Goal: Information Seeking & Learning: Understand process/instructions

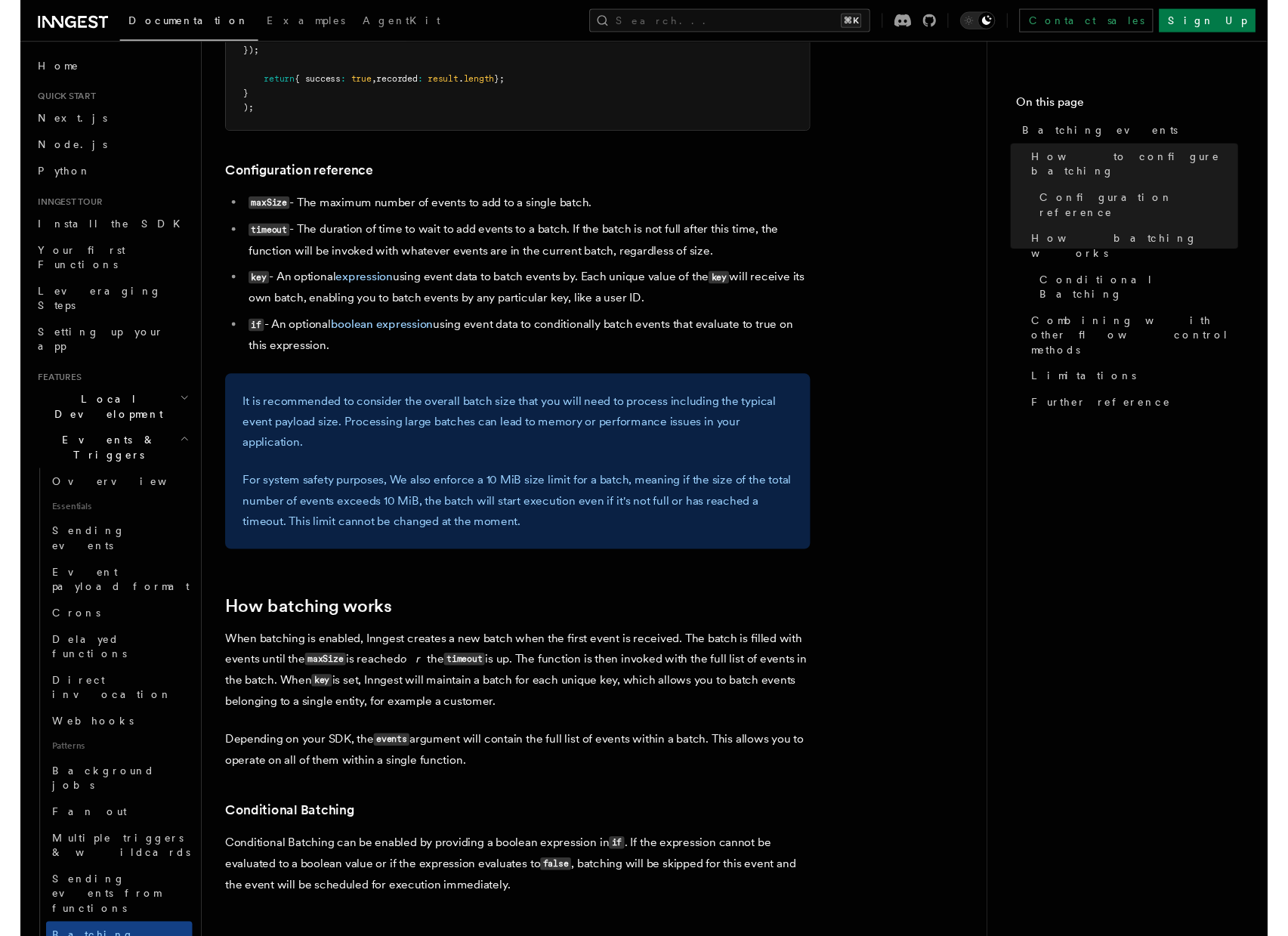
scroll to position [805, 0]
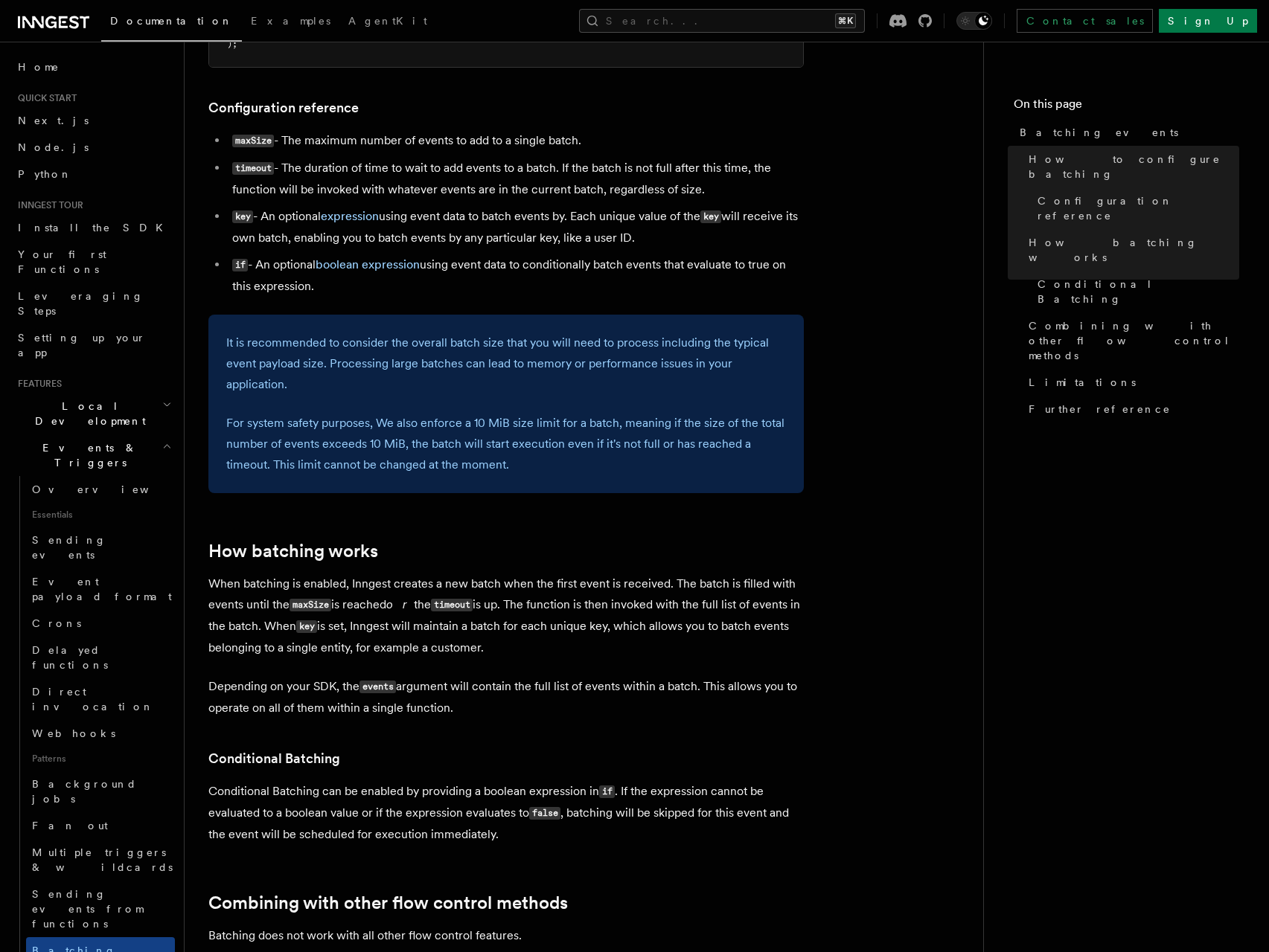
click at [464, 603] on code "timeout" at bounding box center [452, 605] width 42 height 13
copy p "timeout"
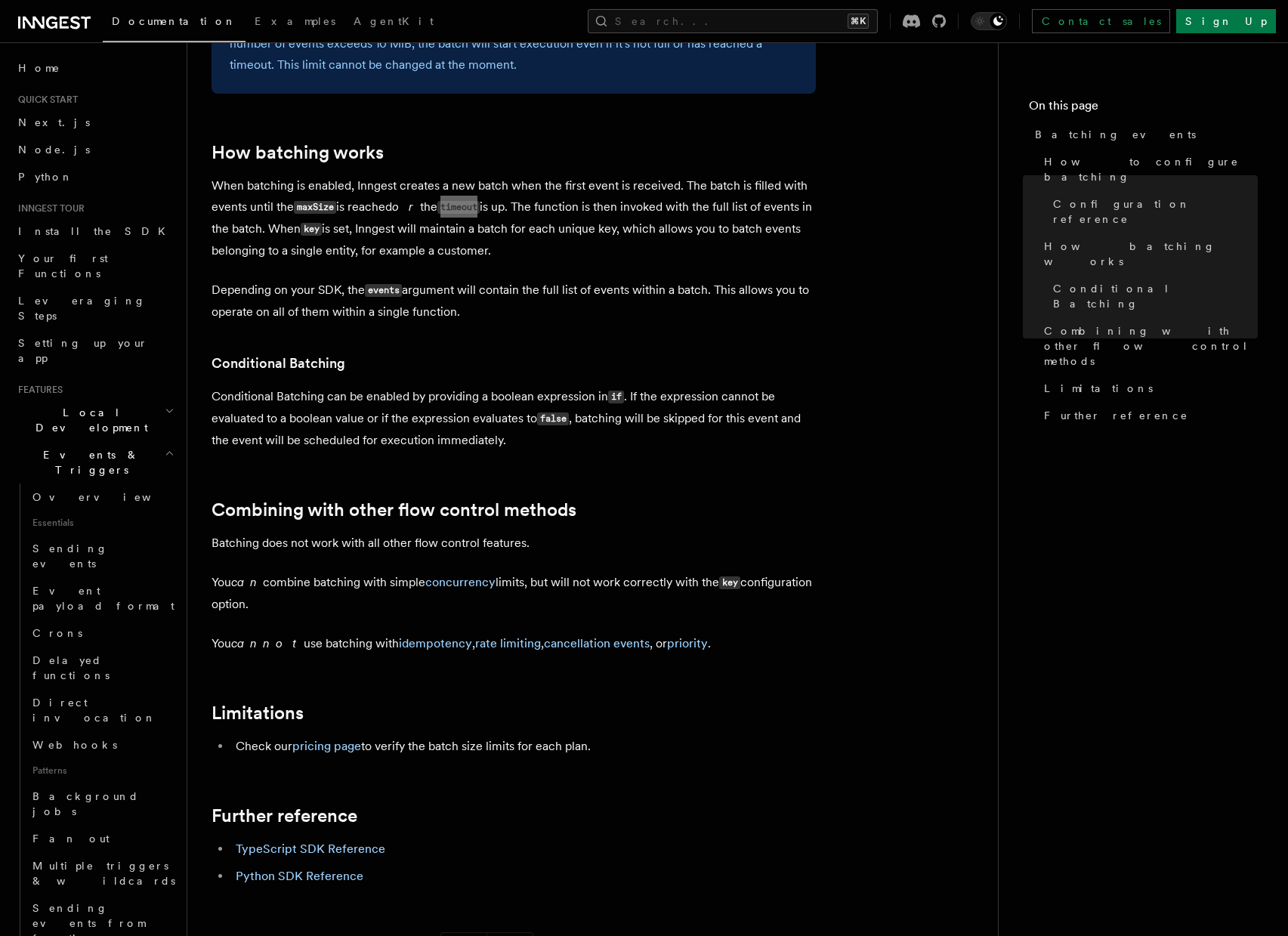
scroll to position [1215, 0]
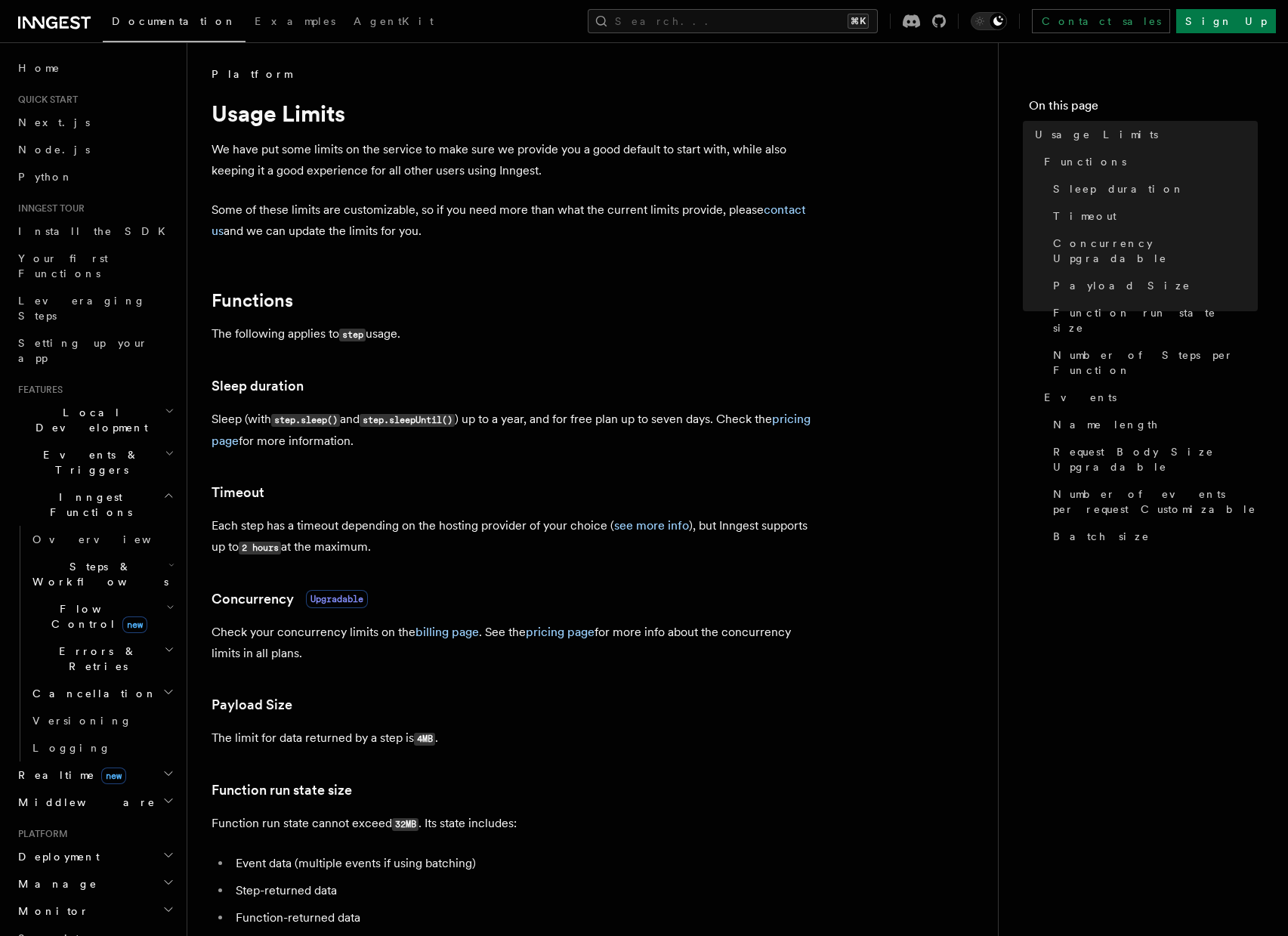
click at [590, 450] on p "Sleep (with step.sleep() and step.sleepUntil() ) up to a year, and for free pla…" at bounding box center [513, 430] width 604 height 43
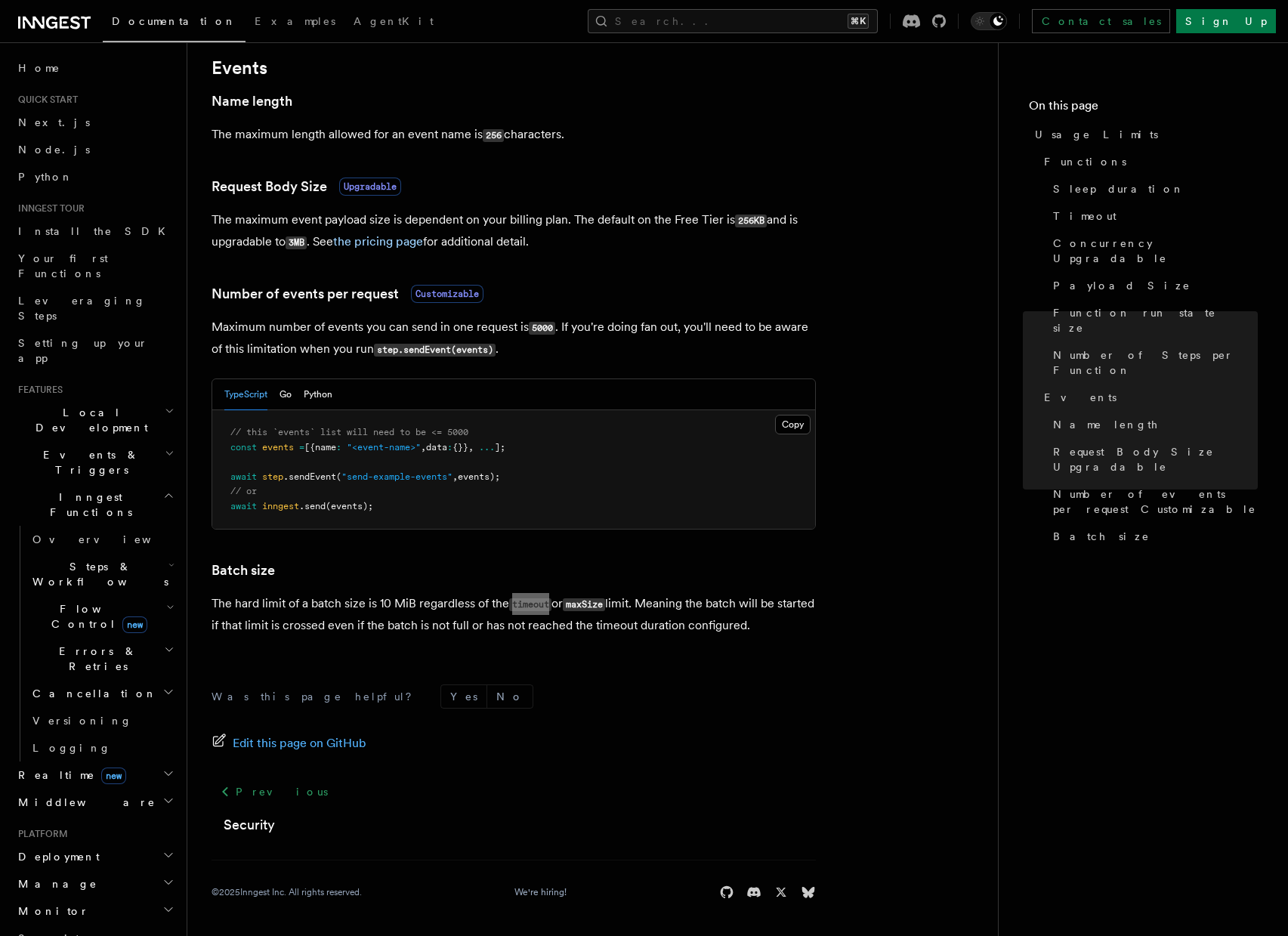
scroll to position [1208, 0]
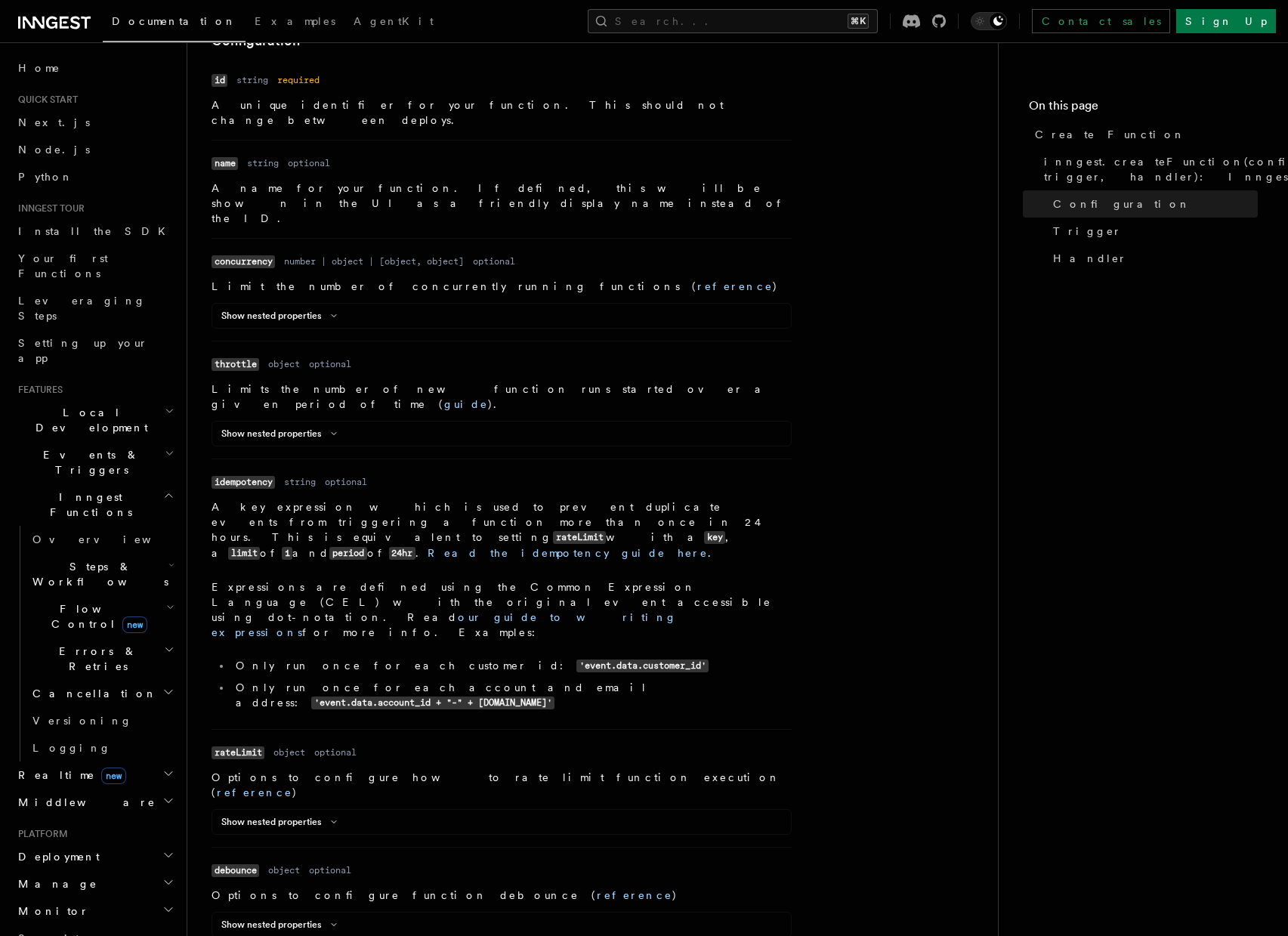
scroll to position [502, 0]
click at [279, 311] on button "Show nested properties" at bounding box center [282, 317] width 121 height 12
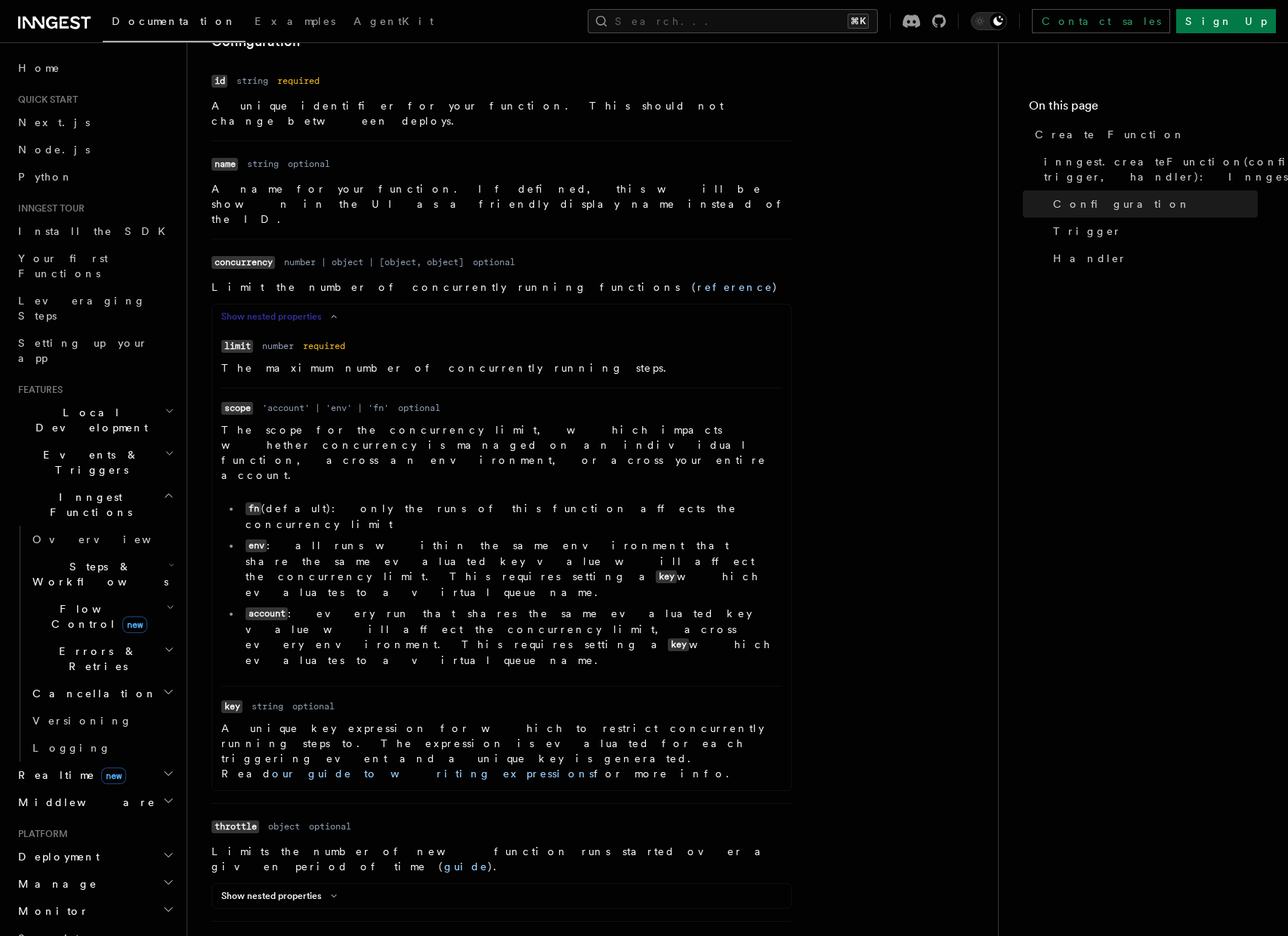
click at [279, 311] on button "Show nested properties" at bounding box center [282, 317] width 121 height 12
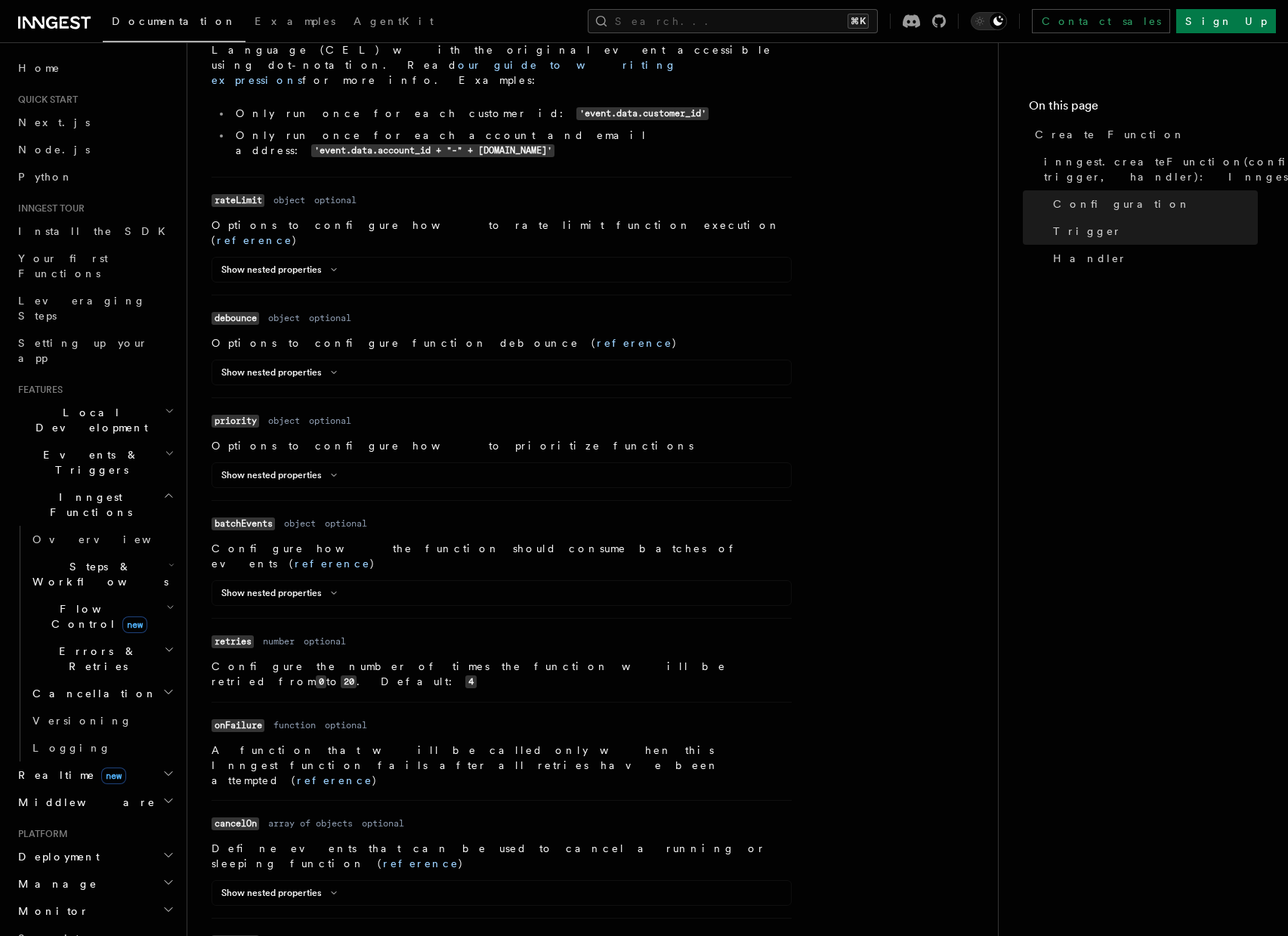
scroll to position [1058, 0]
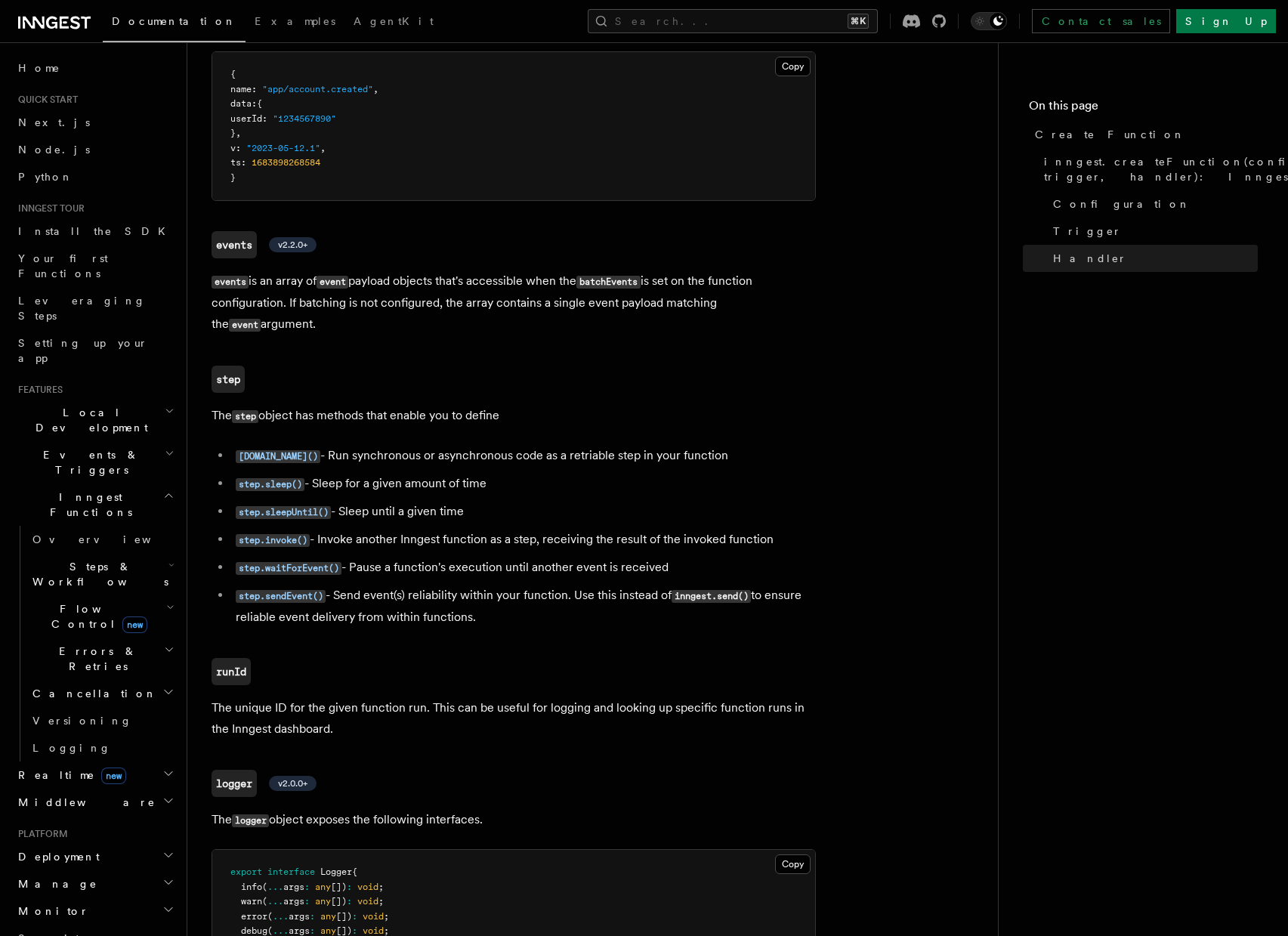
scroll to position [3269, 0]
click at [122, 616] on span "new" at bounding box center [135, 624] width 25 height 17
click at [112, 665] on link "Singleton new" at bounding box center [108, 680] width 136 height 30
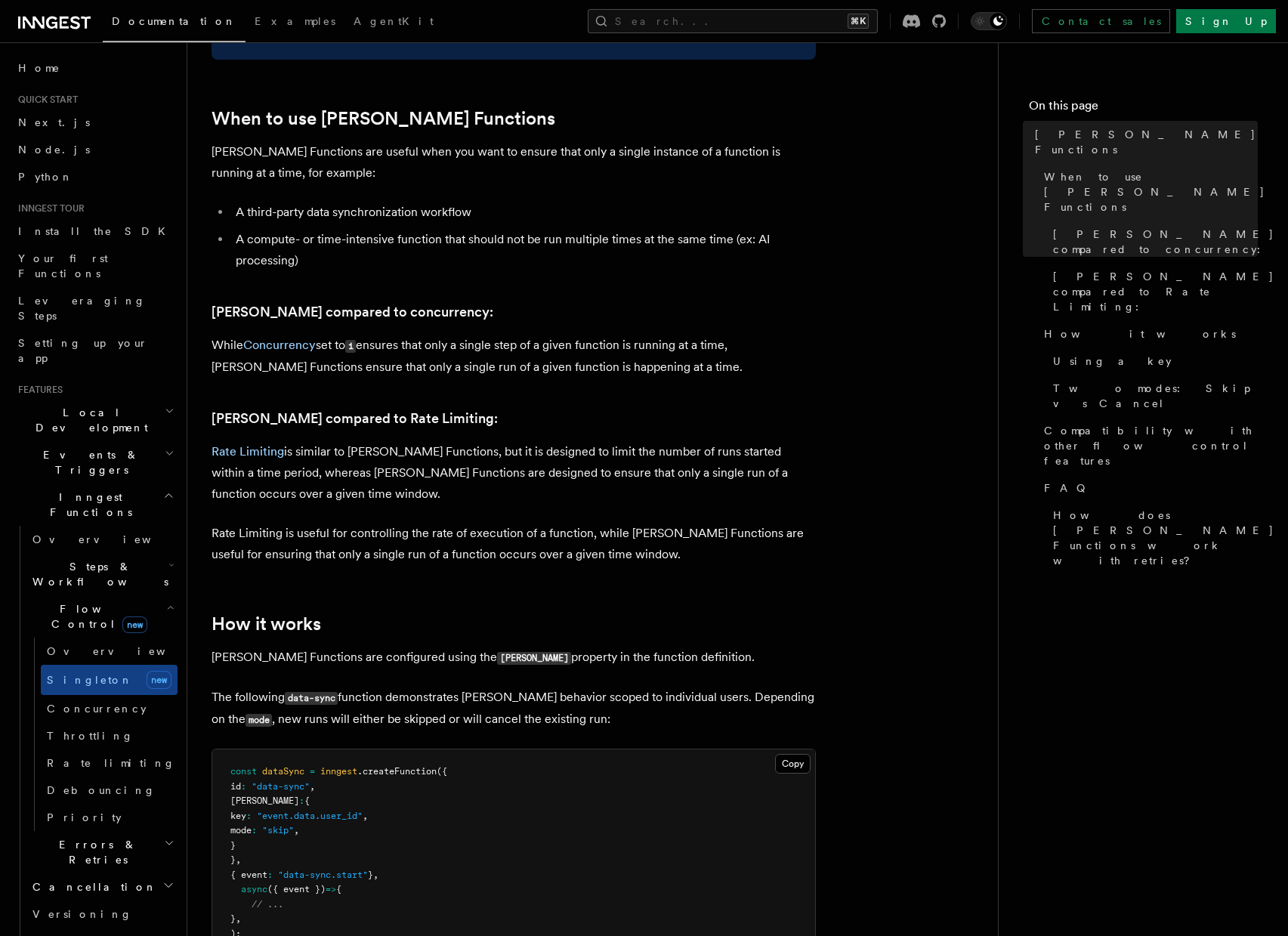
scroll to position [542, 0]
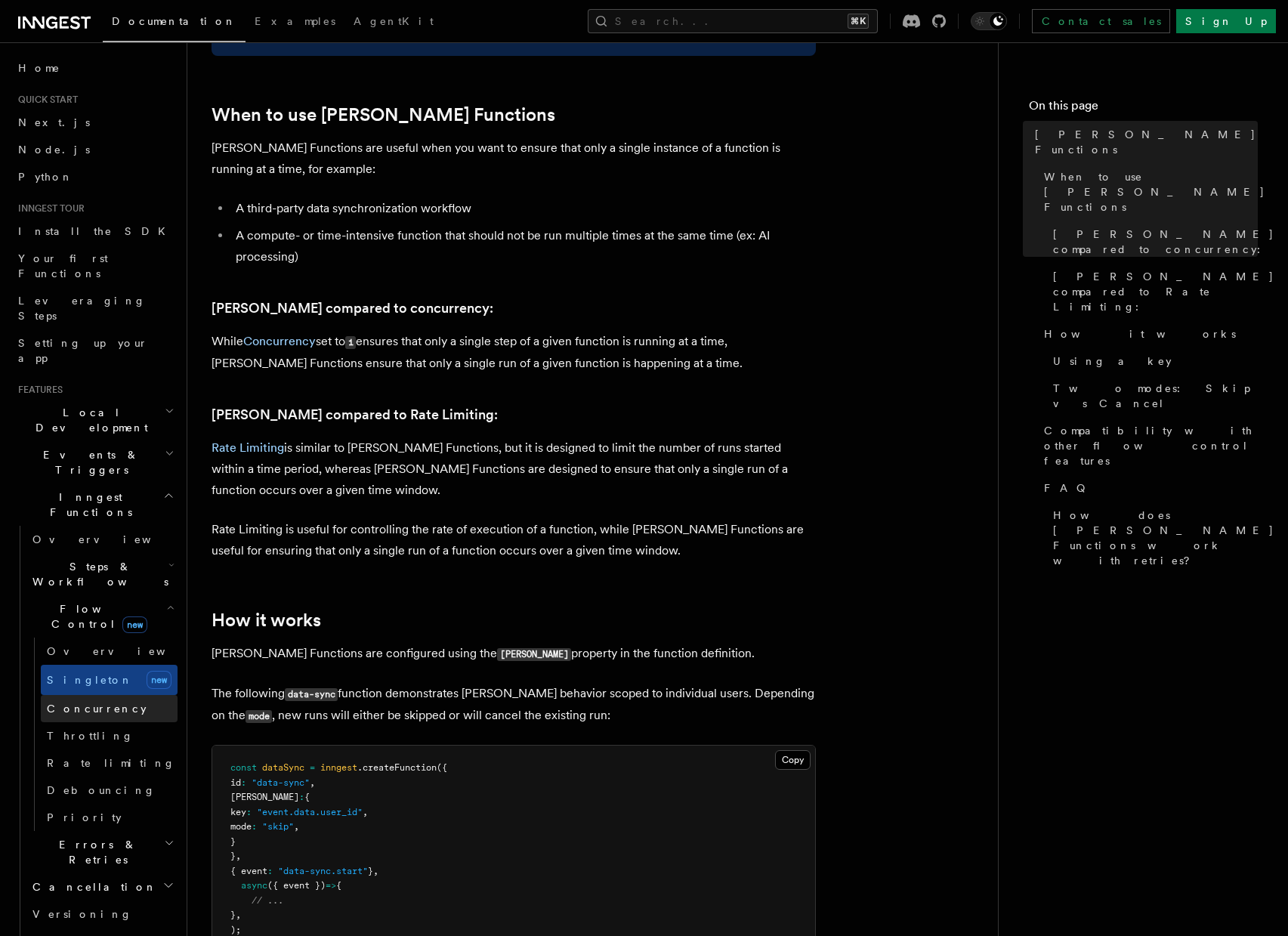
click at [124, 695] on link "Concurrency" at bounding box center [108, 708] width 136 height 27
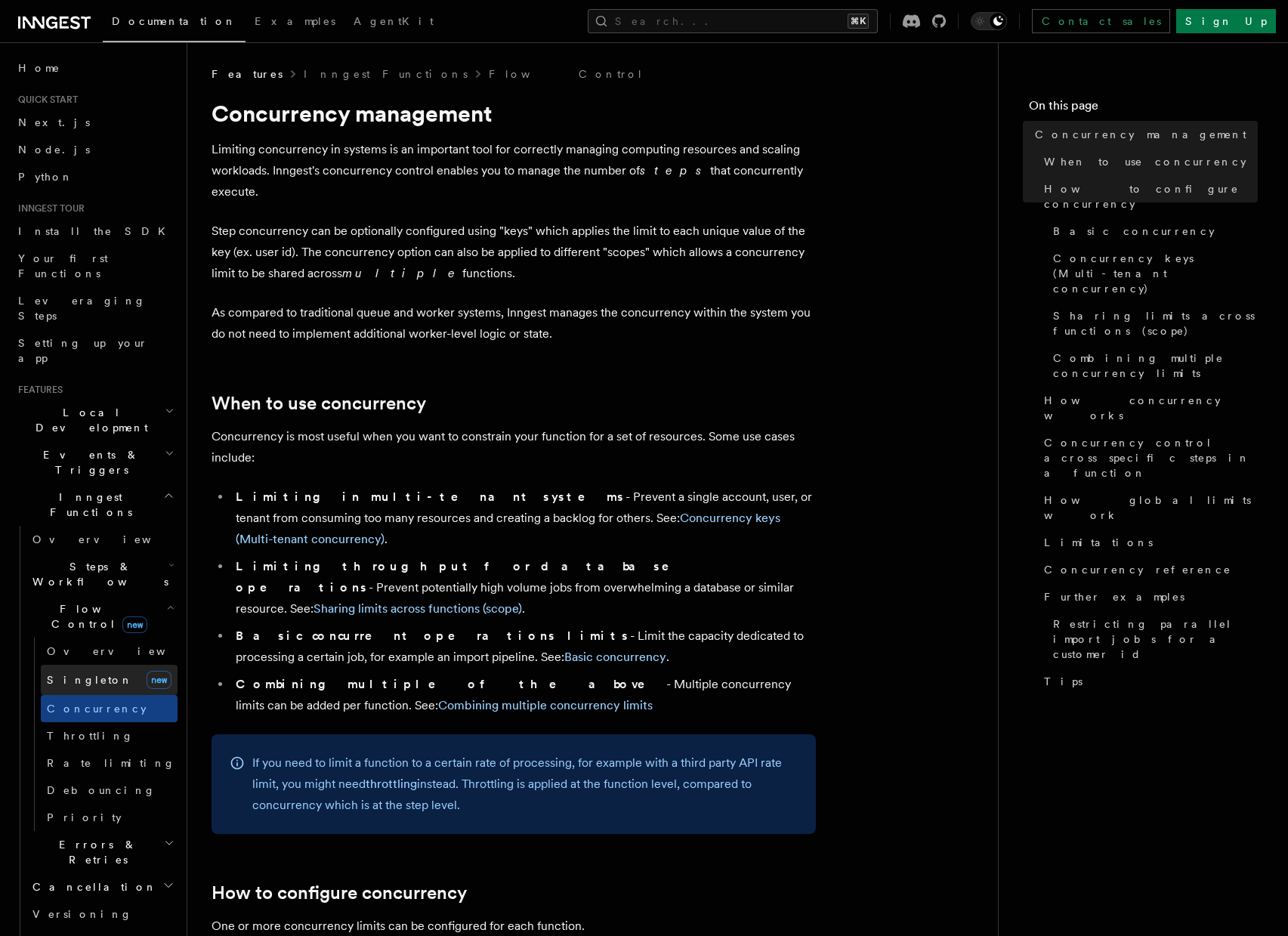
click at [79, 665] on link "Singleton new" at bounding box center [108, 680] width 136 height 30
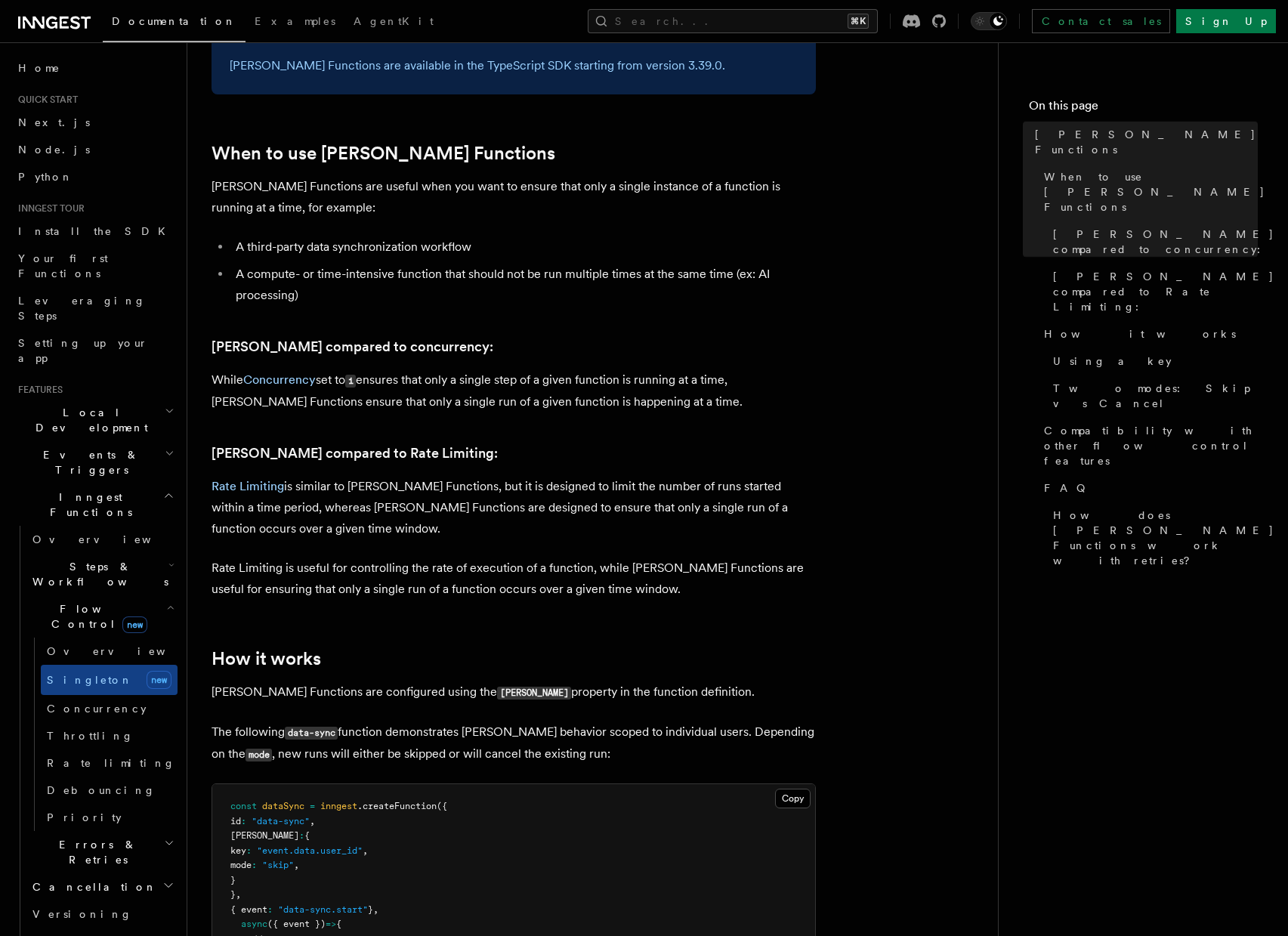
scroll to position [619, 0]
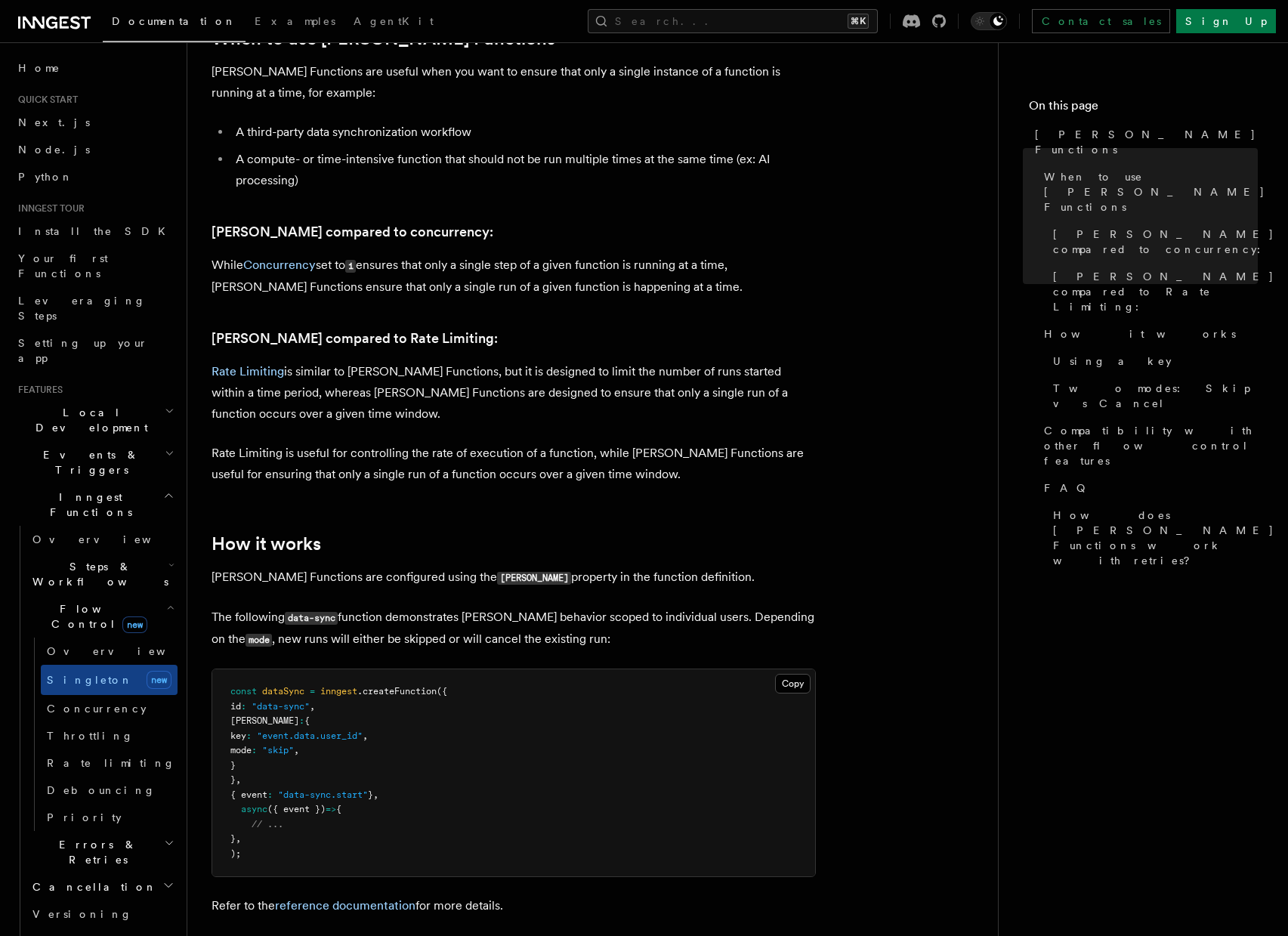
click at [275, 751] on pre "const dataSync = inngest .createFunction ({ id : "data-sync" , singleton : { ke…" at bounding box center [513, 772] width 603 height 207
drag, startPoint x: 270, startPoint y: 745, endPoint x: 253, endPoint y: 704, distance: 44.4
click at [253, 704] on pre "const dataSync = inngest .createFunction ({ id : "data-sync" , singleton : { ke…" at bounding box center [513, 772] width 603 height 207
copy code "singleton : { key : "event.data.user_id" , mode : "skip" , }"
click at [280, 715] on span "singleton" at bounding box center [265, 720] width 69 height 11
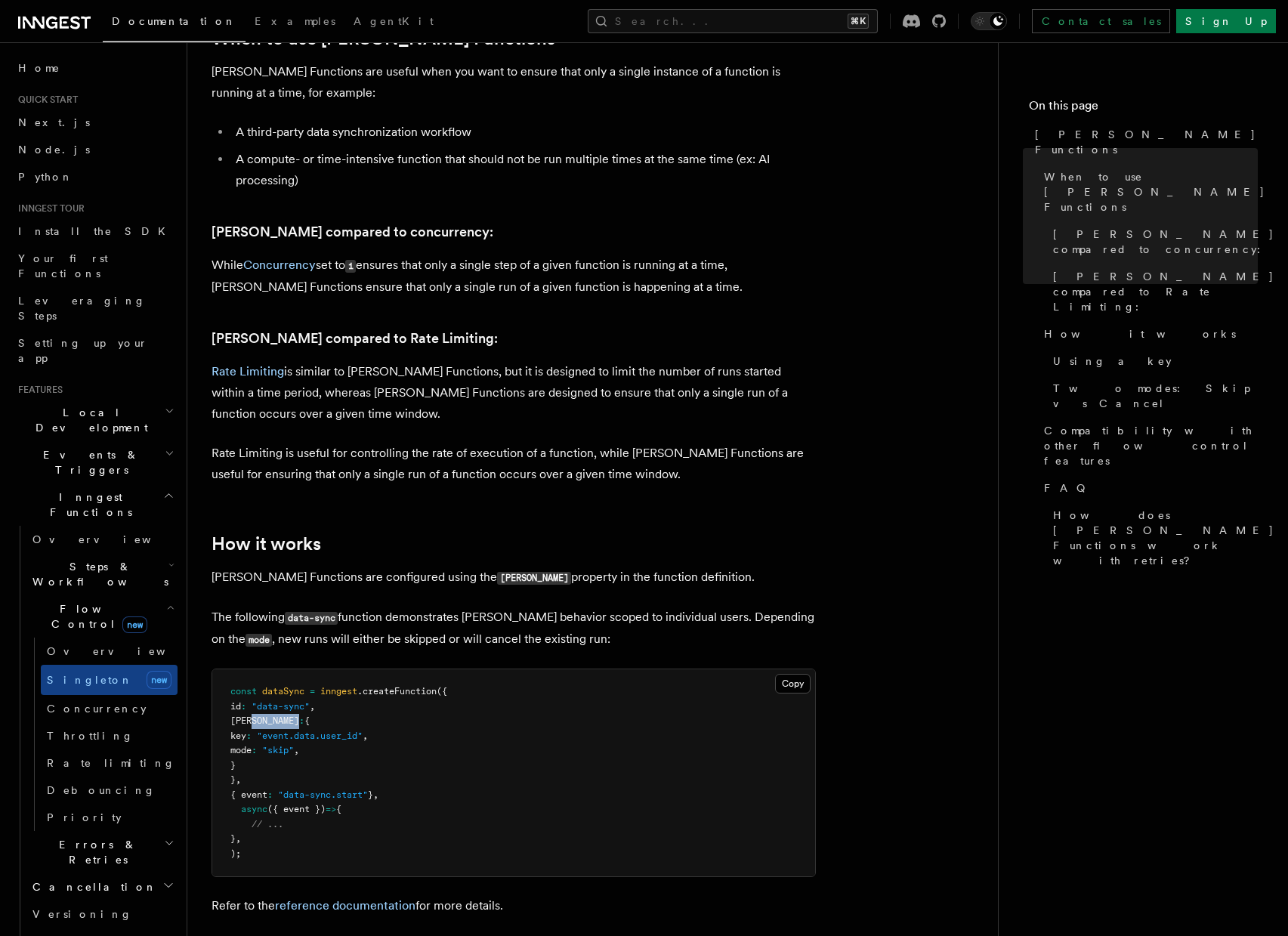
click at [280, 715] on span "singleton" at bounding box center [265, 720] width 69 height 11
copy span "singleton"
